Goal: Book appointment/travel/reservation

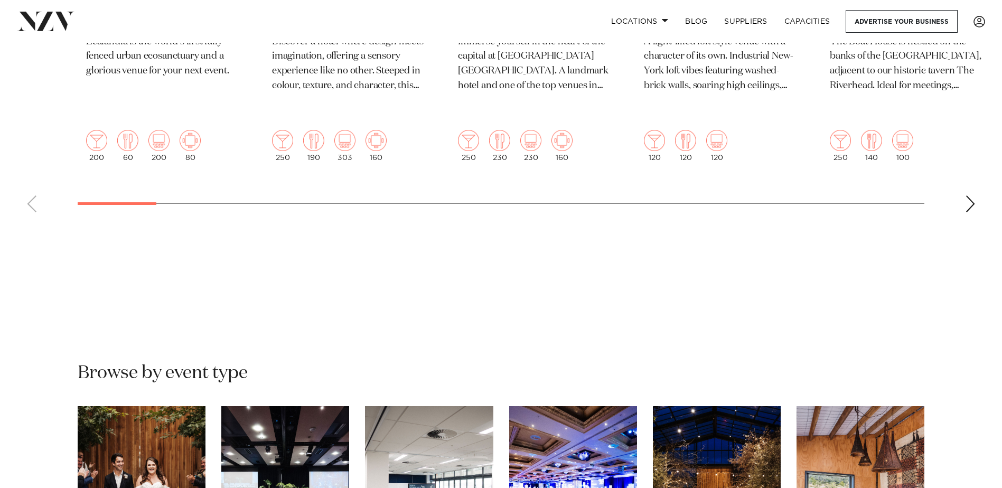
scroll to position [845, 0]
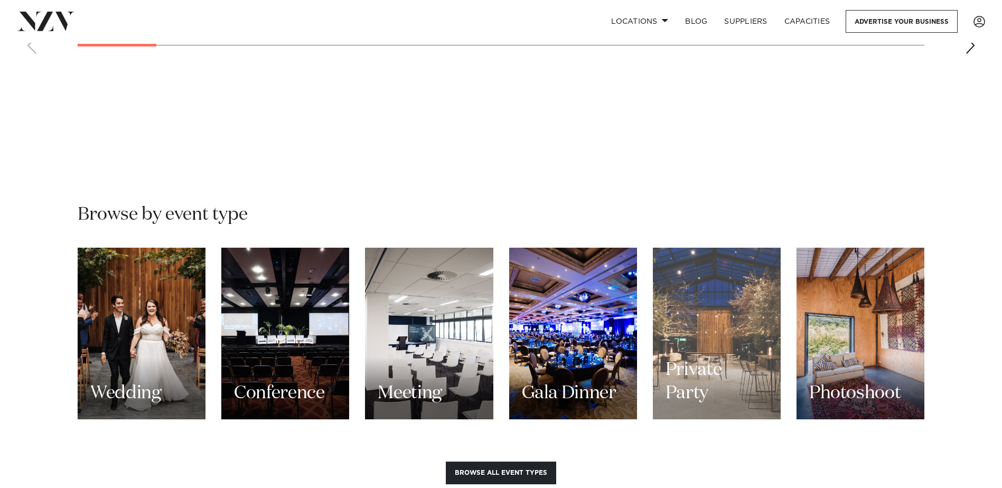
click at [724, 358] on h3 "Private Party" at bounding box center [717, 381] width 103 height 47
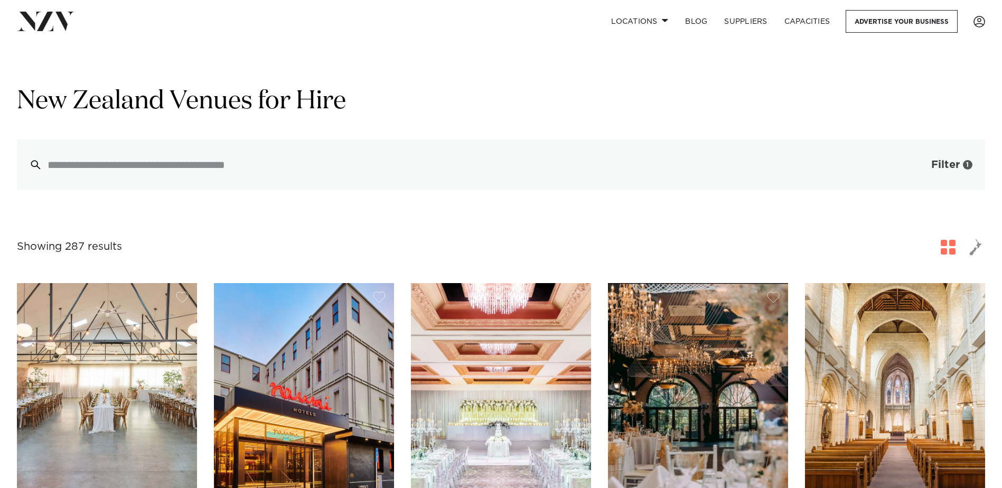
click at [918, 166] on span "button" at bounding box center [915, 165] width 11 height 11
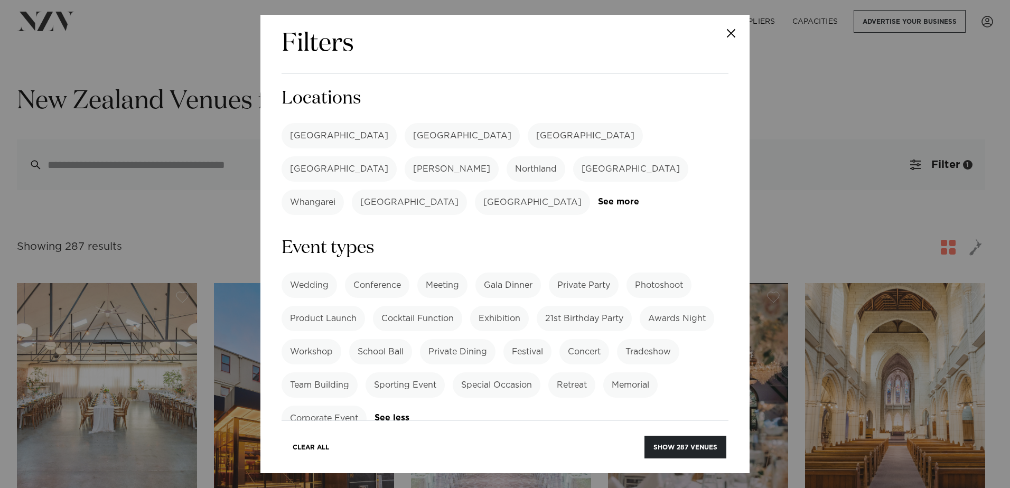
click at [315, 139] on label "[GEOGRAPHIC_DATA]" at bounding box center [339, 135] width 115 height 25
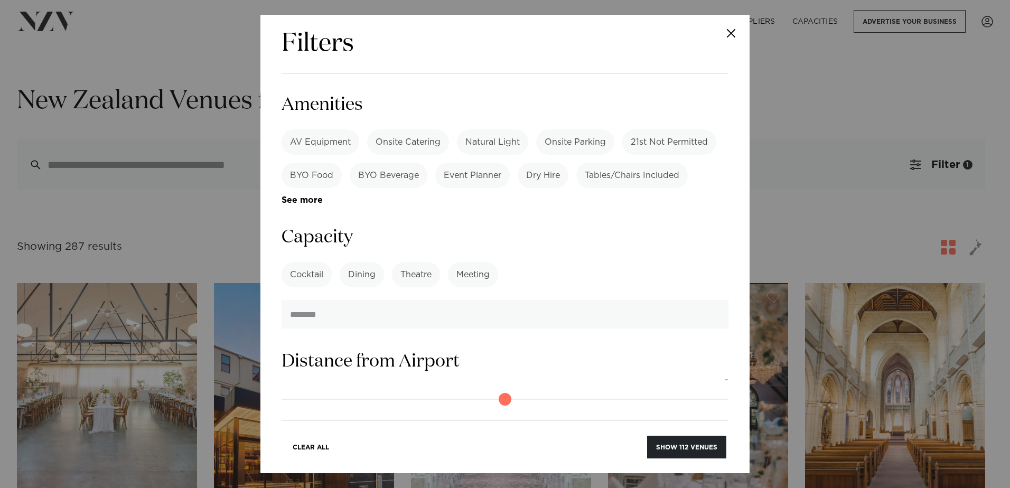
scroll to position [581, 0]
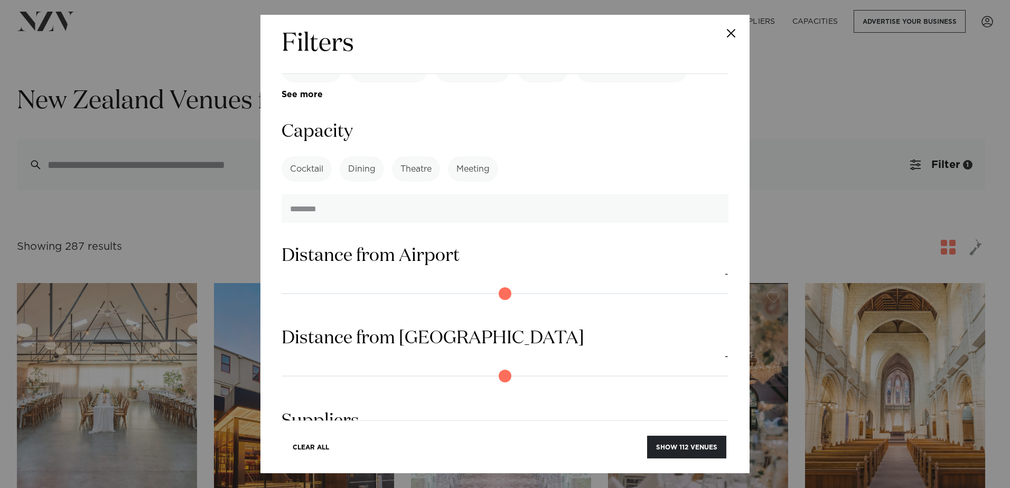
click at [296, 156] on label "Cocktail" at bounding box center [307, 168] width 50 height 25
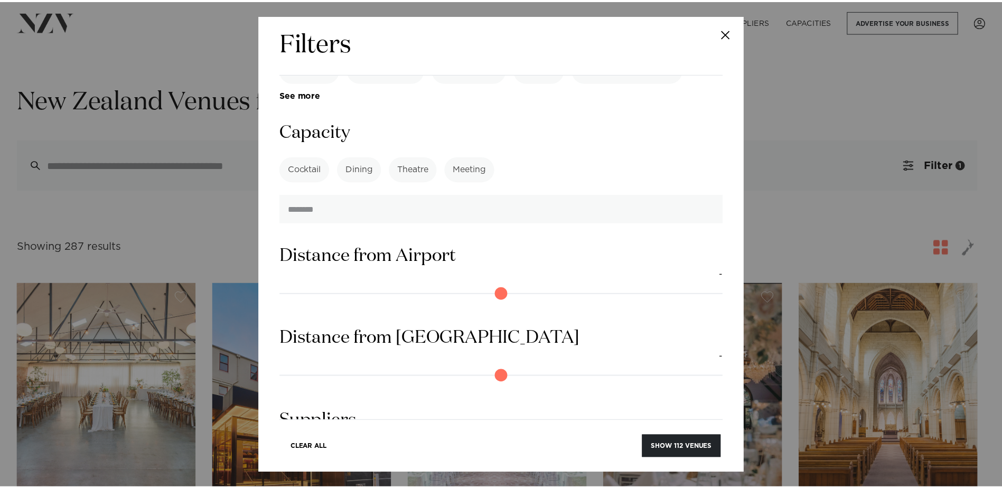
scroll to position [687, 0]
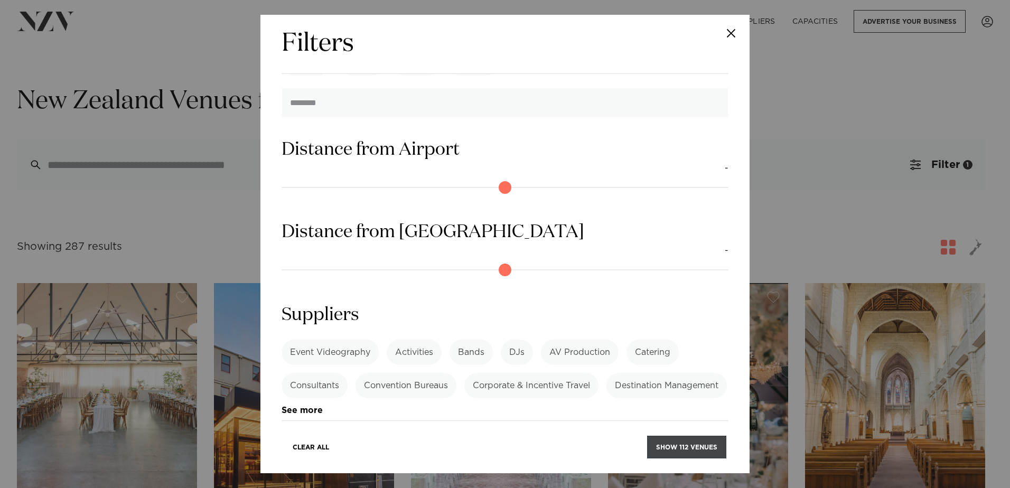
click at [700, 447] on button "Show 112 venues" at bounding box center [686, 447] width 79 height 23
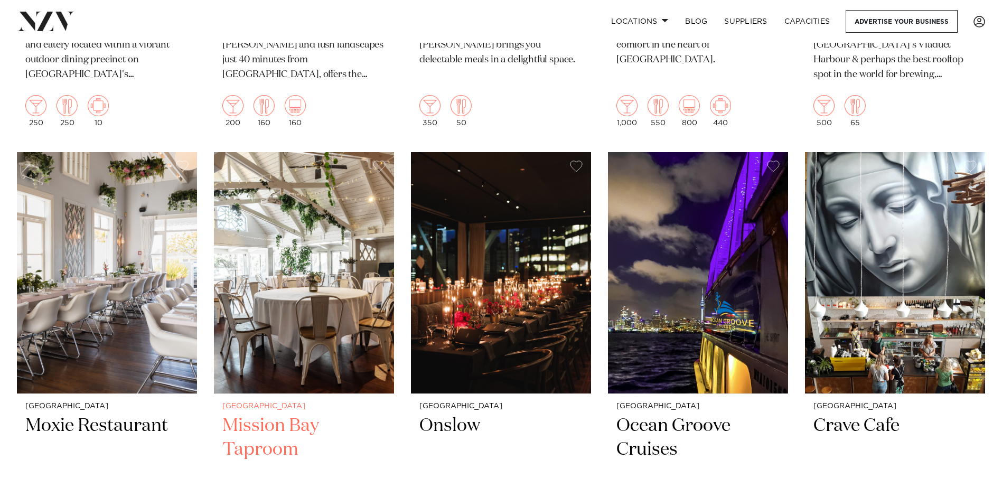
scroll to position [4914, 0]
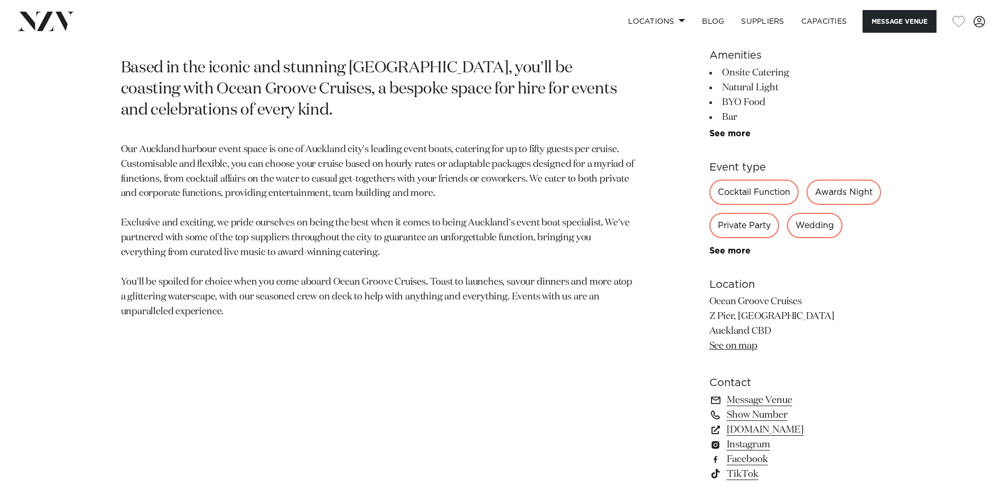
scroll to position [740, 0]
